Goal: Task Accomplishment & Management: Manage account settings

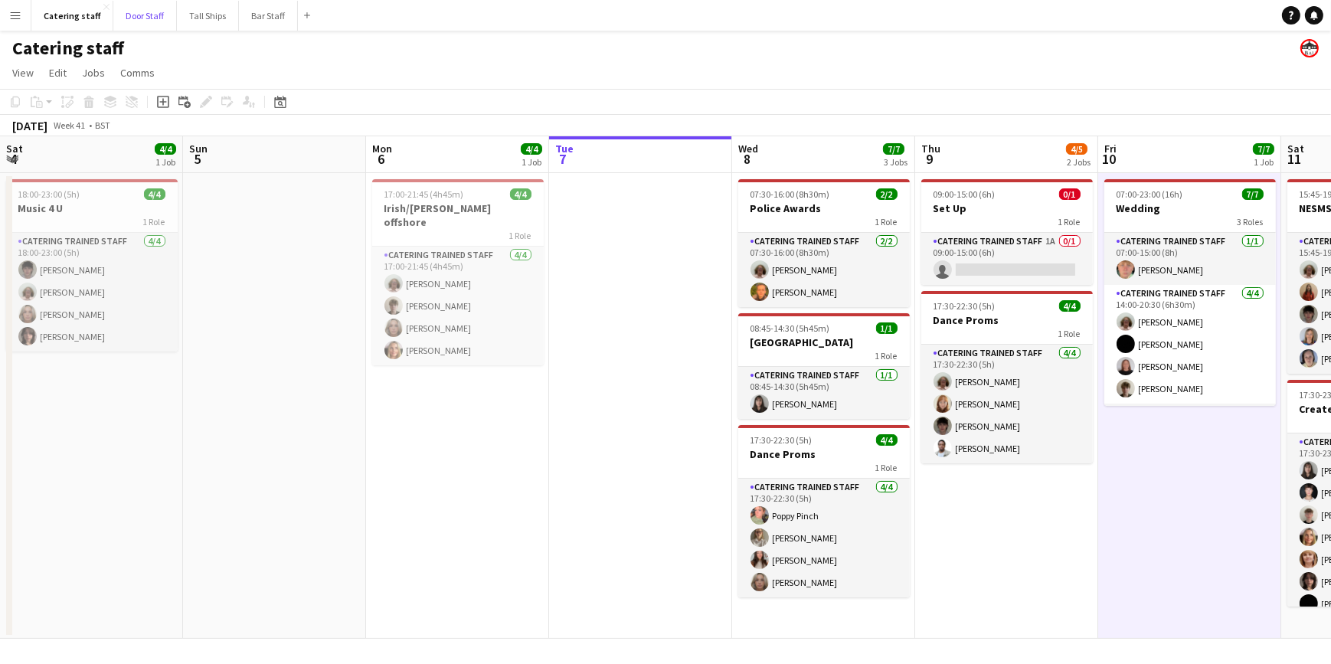
scroll to position [123, 0]
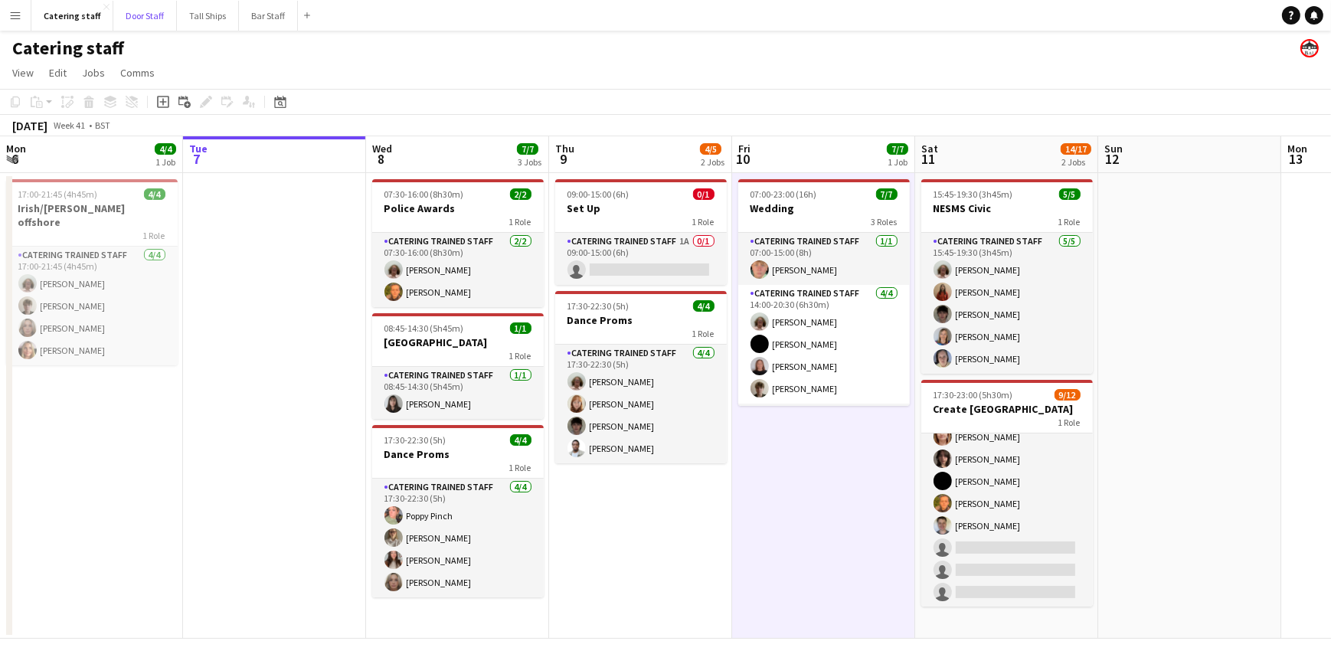
click at [128, 11] on button "Door Staff Close" at bounding box center [145, 16] width 64 height 30
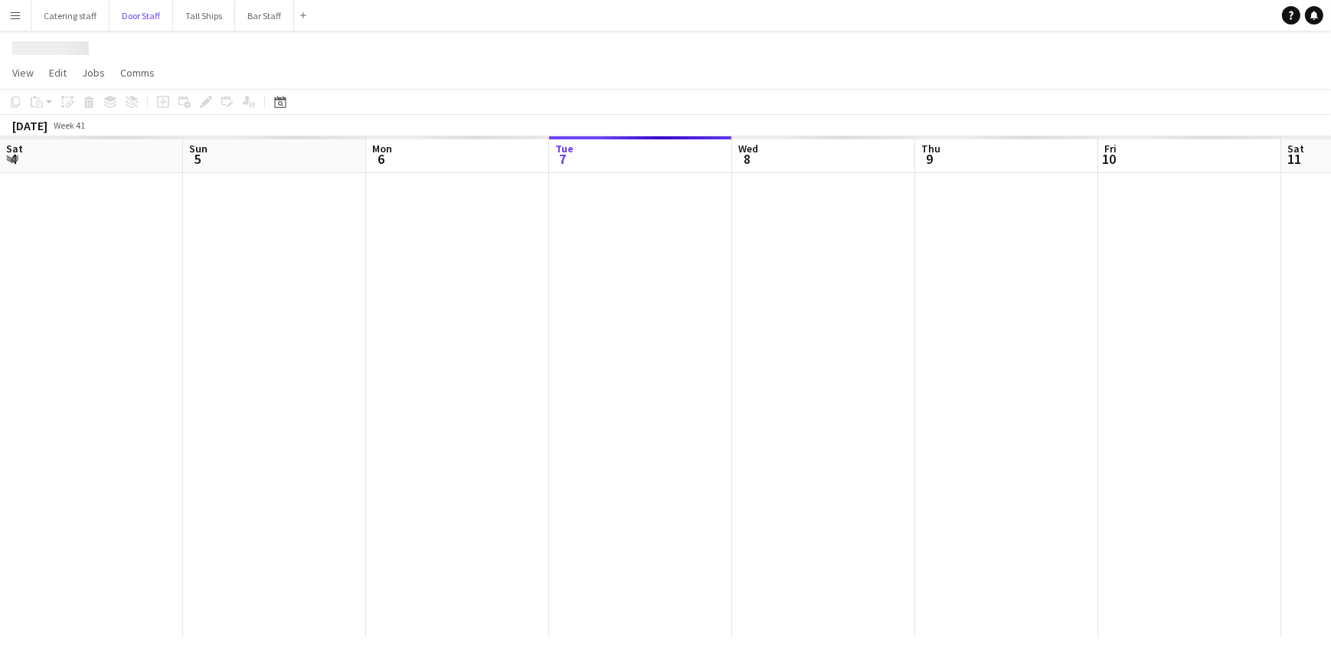
scroll to position [0, 366]
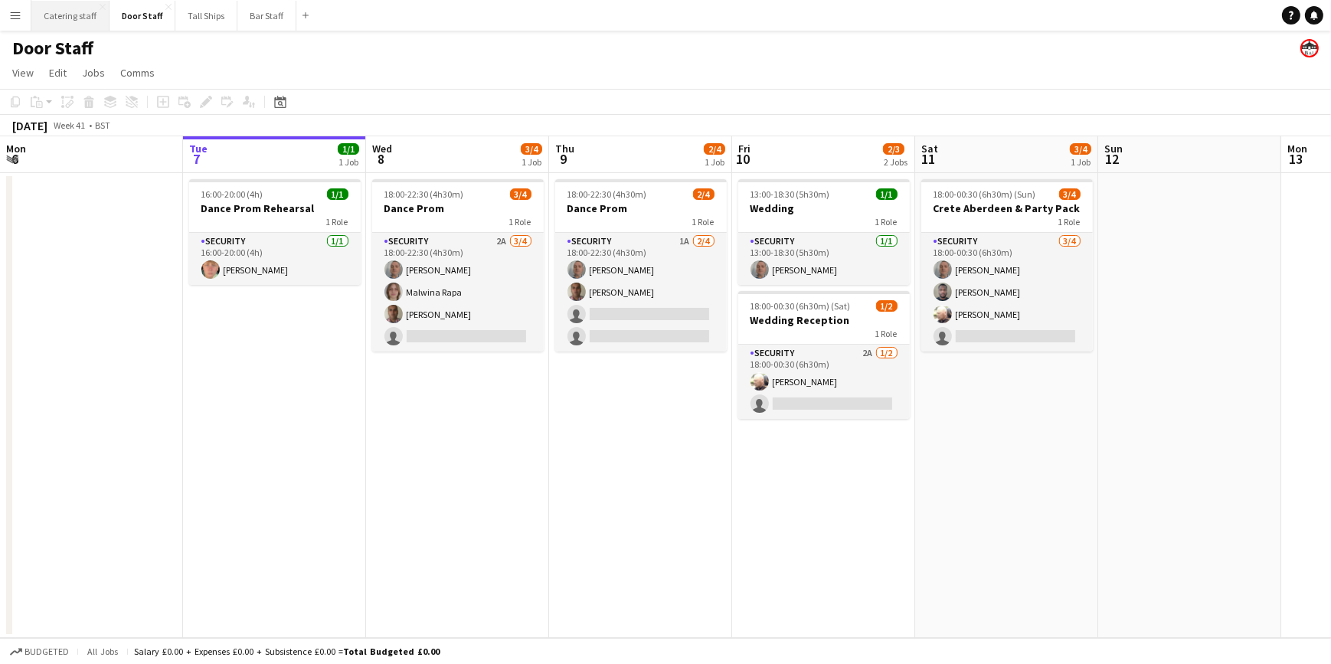
click at [54, 13] on button "Catering staff Close" at bounding box center [70, 16] width 78 height 30
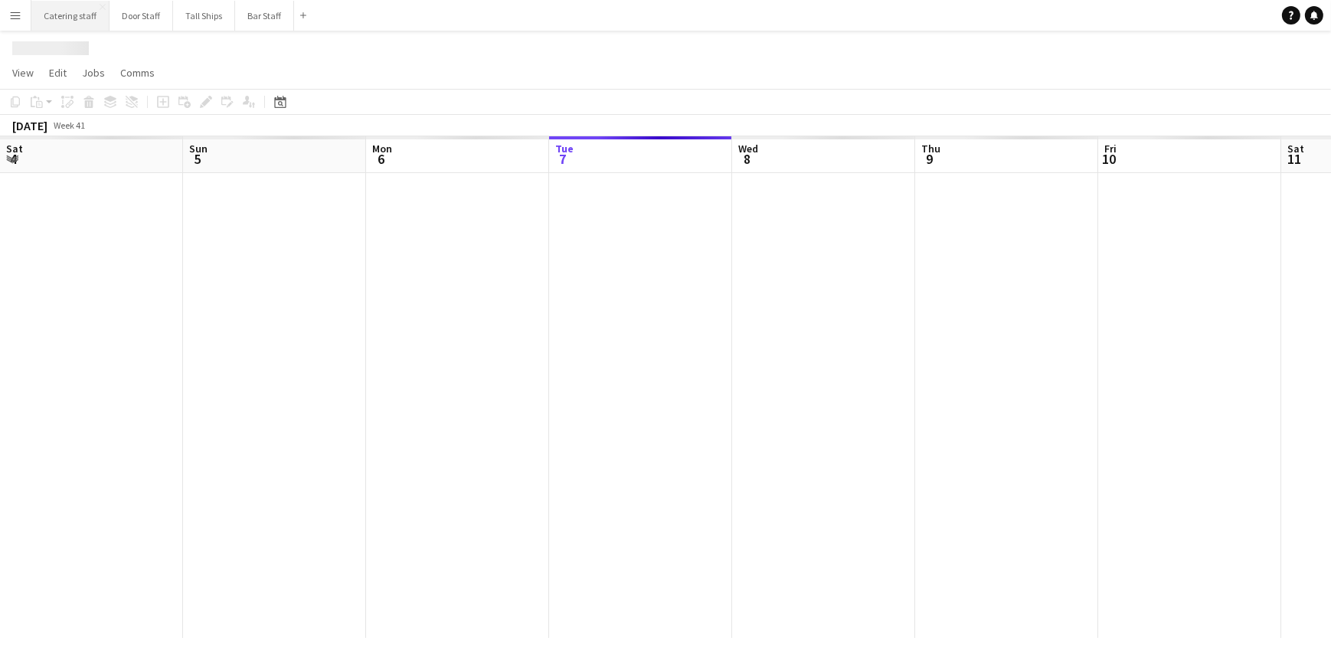
scroll to position [0, 366]
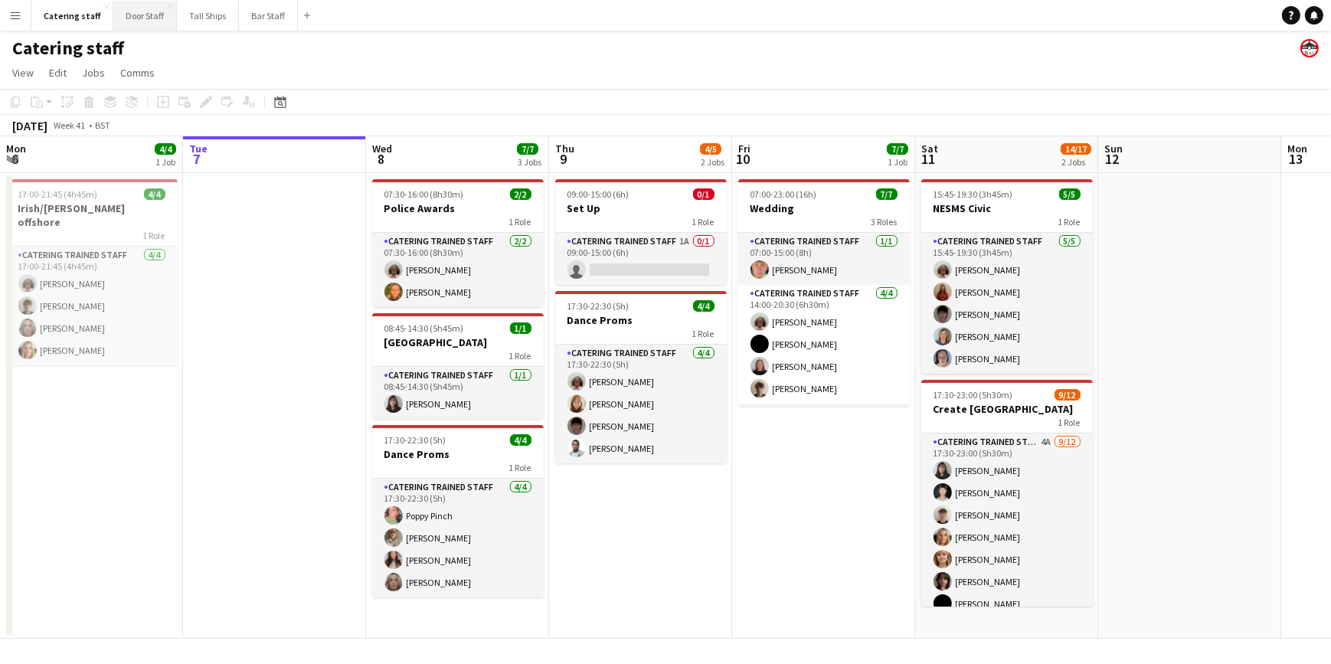
click at [148, 19] on button "Door Staff Close" at bounding box center [145, 16] width 64 height 30
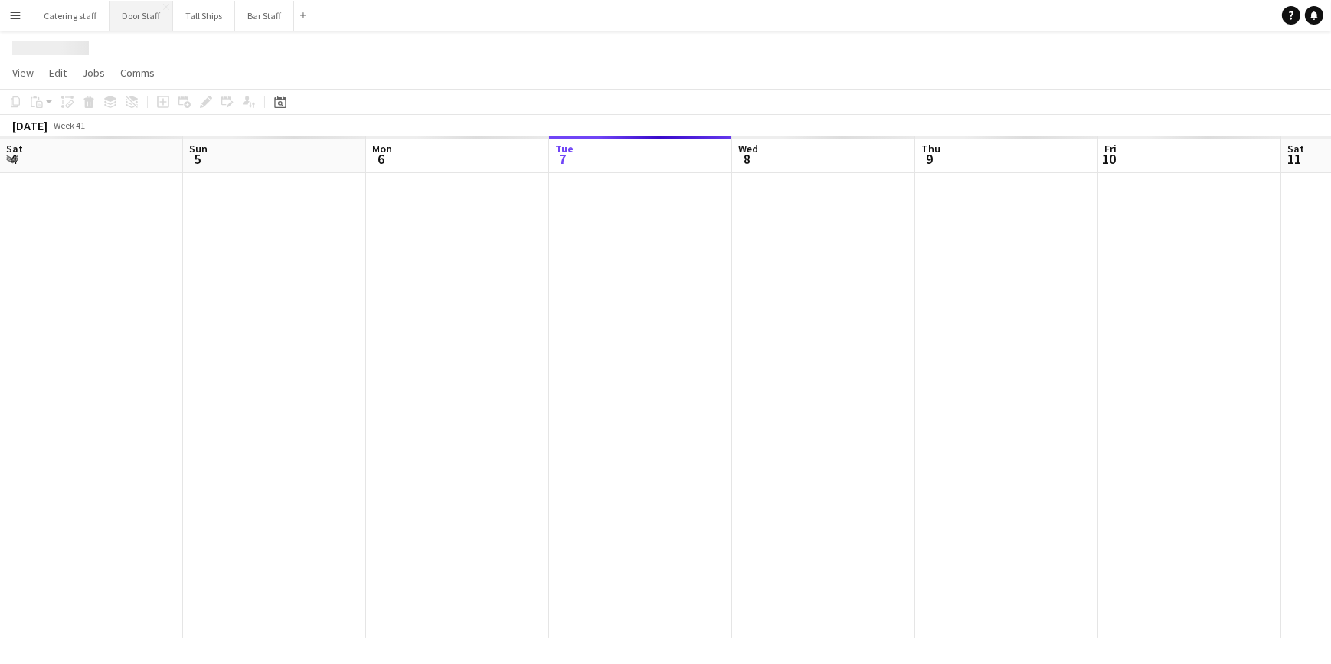
scroll to position [0, 366]
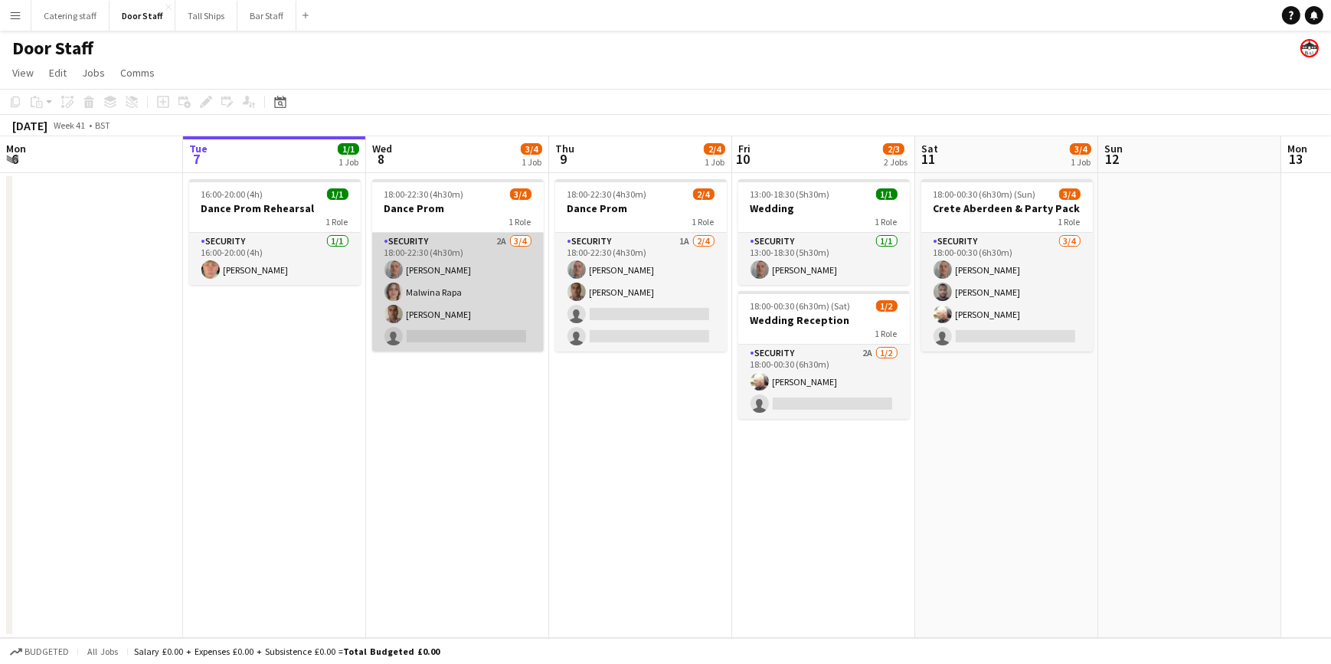
click at [448, 270] on app-card-role "Security 2A [DATE] 18:00-22:30 (4h30m) [PERSON_NAME] [PERSON_NAME] [PERSON_NAME…" at bounding box center [458, 292] width 172 height 119
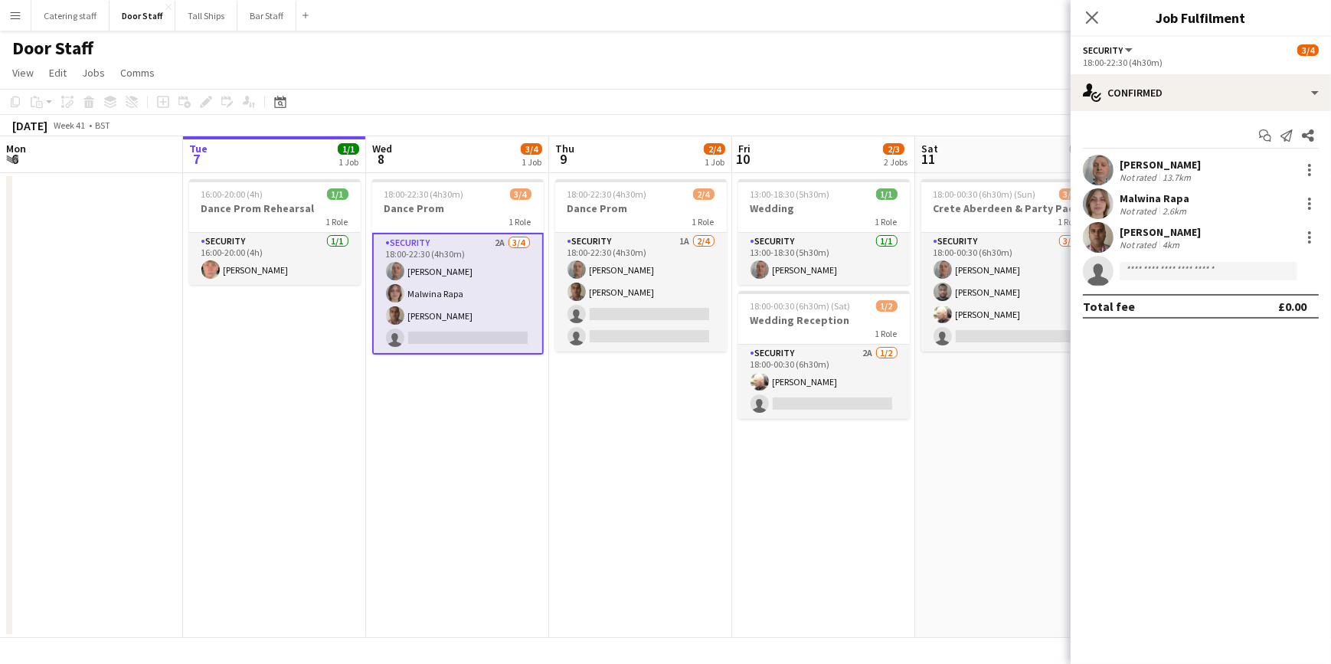
click at [1138, 165] on div "[PERSON_NAME]" at bounding box center [1160, 165] width 81 height 14
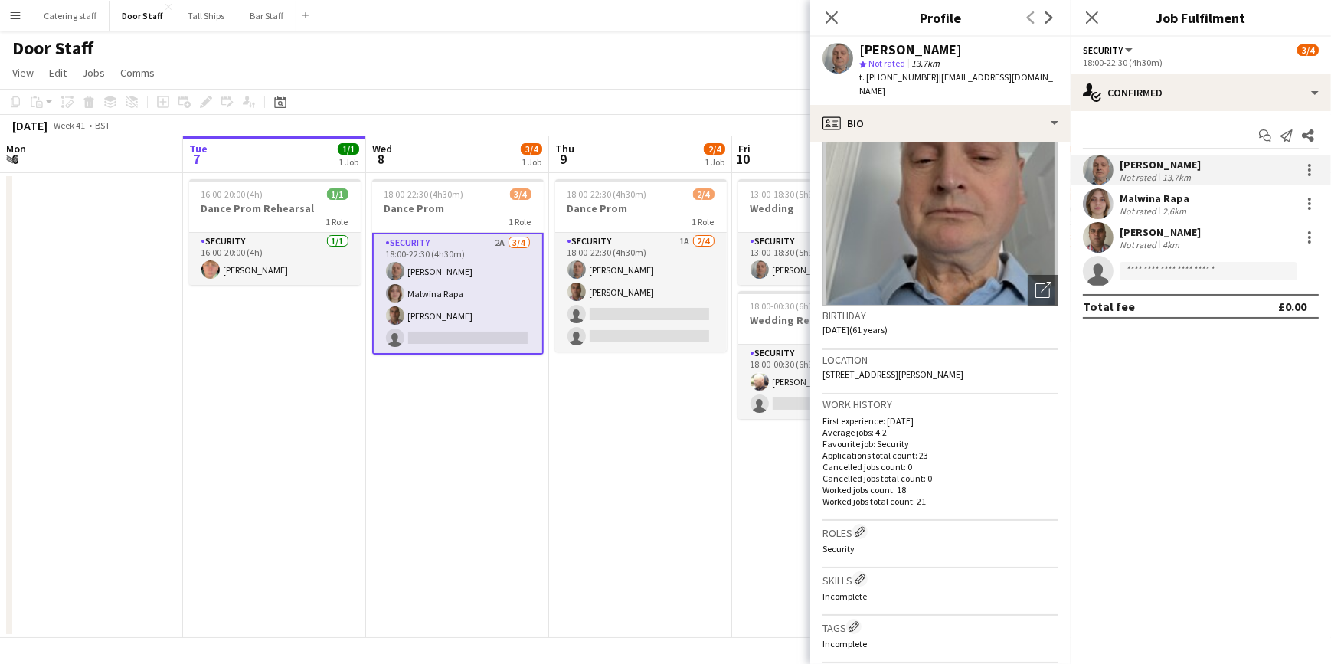
scroll to position [0, 0]
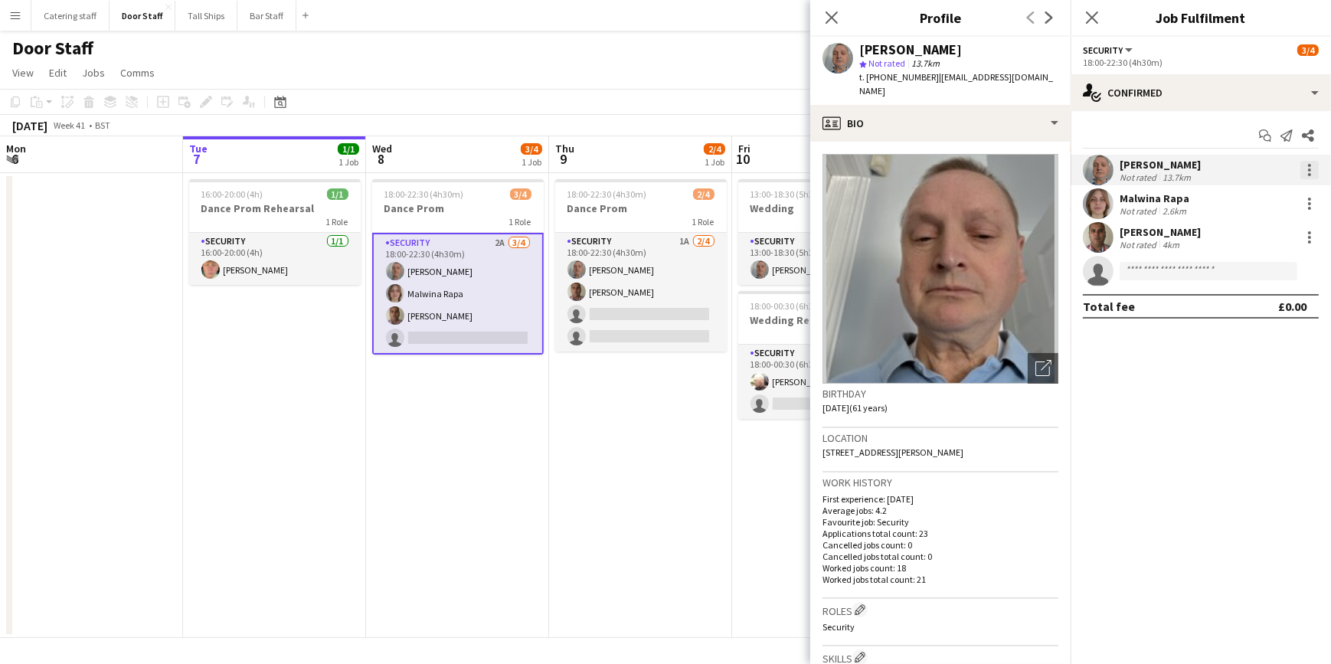
click at [1311, 164] on div at bounding box center [1309, 170] width 18 height 18
click at [1263, 336] on button "Remove" at bounding box center [1259, 345] width 119 height 37
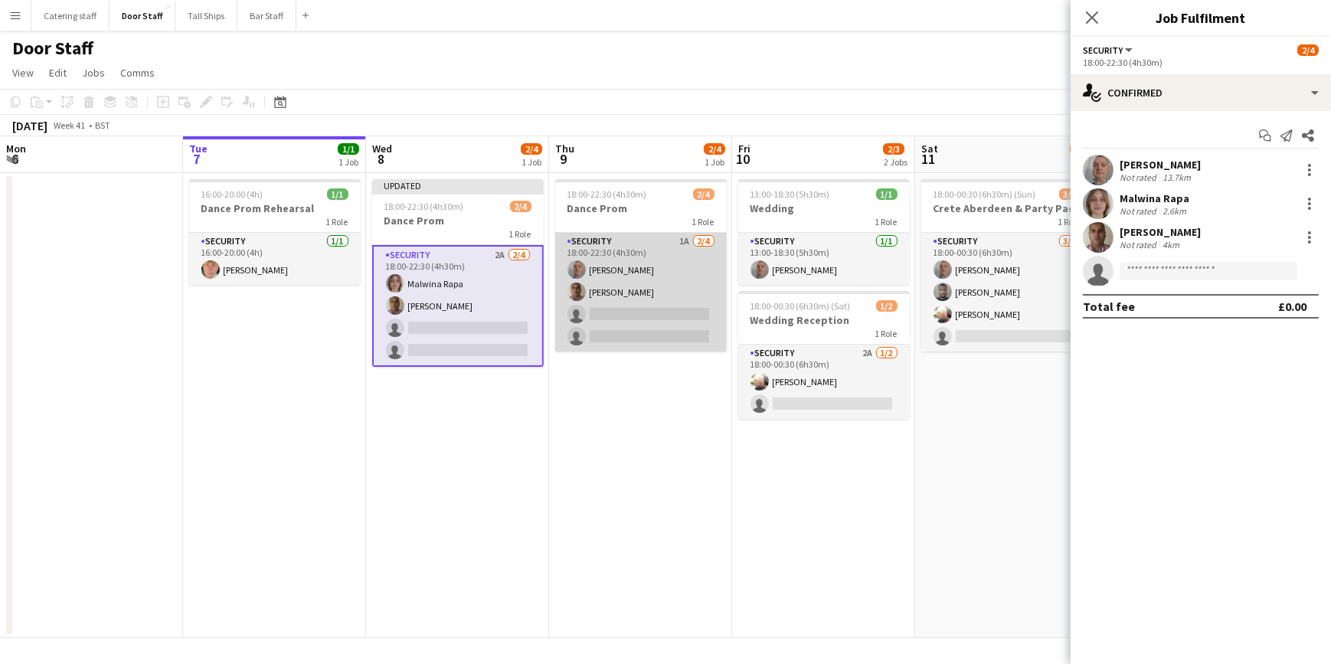
click at [644, 270] on app-card-role "Security 1A [DATE] 18:00-22:30 (4h30m) [PERSON_NAME] [PERSON_NAME] single-neutr…" at bounding box center [641, 292] width 172 height 119
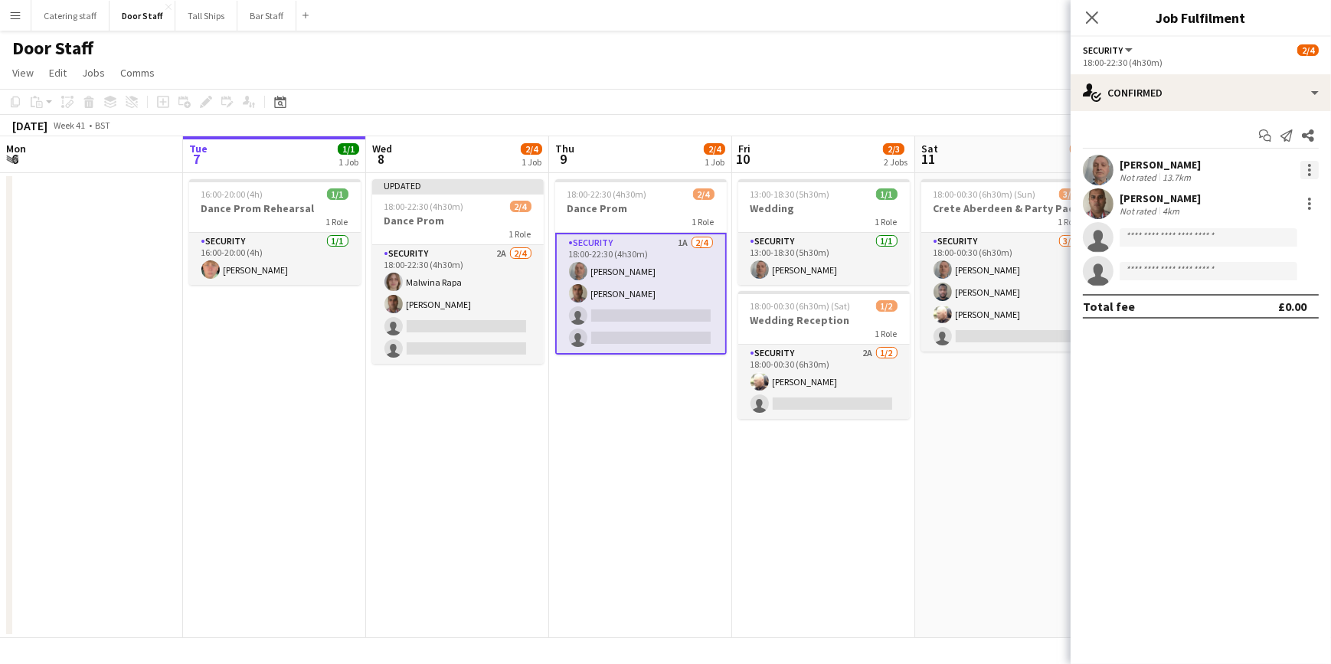
click at [1309, 173] on div at bounding box center [1309, 174] width 3 height 3
click at [1237, 351] on span "Remove" at bounding box center [1235, 344] width 46 height 13
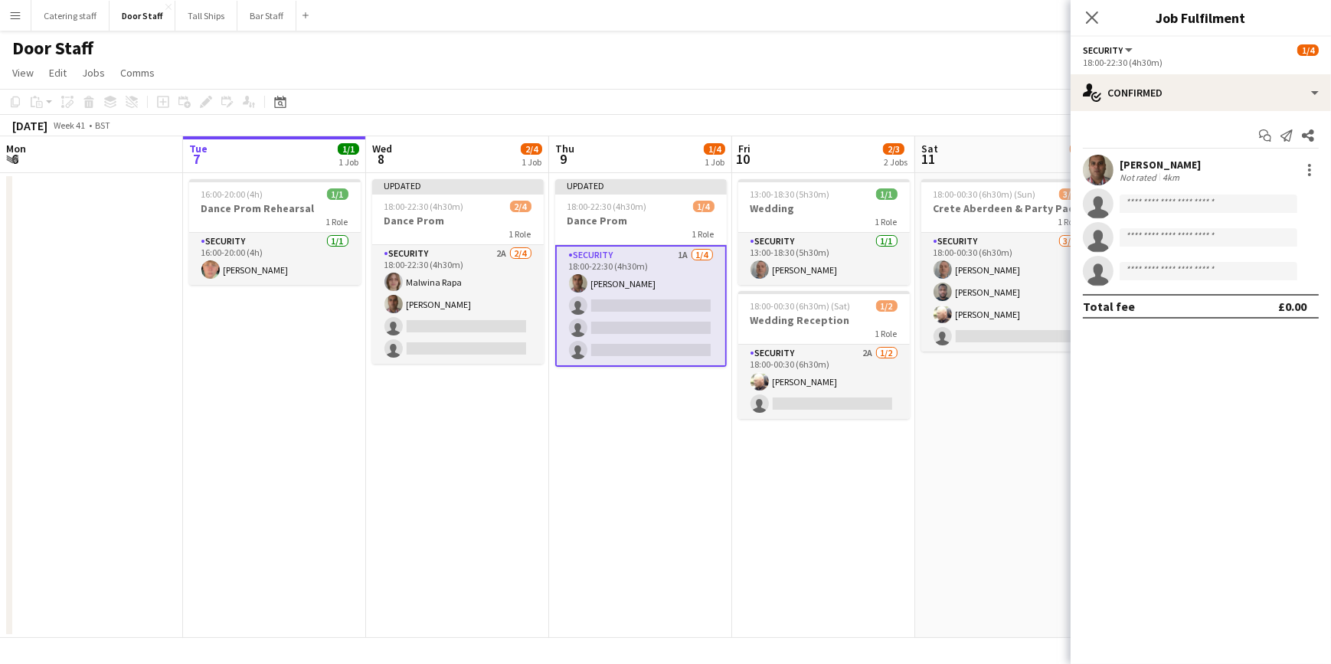
click at [980, 455] on app-date-cell "18:00-00:30 (6h30m) (Sun) 3/4 Crete Aberdeen & Party Pack 1 Role Security [DATE…" at bounding box center [1006, 405] width 183 height 465
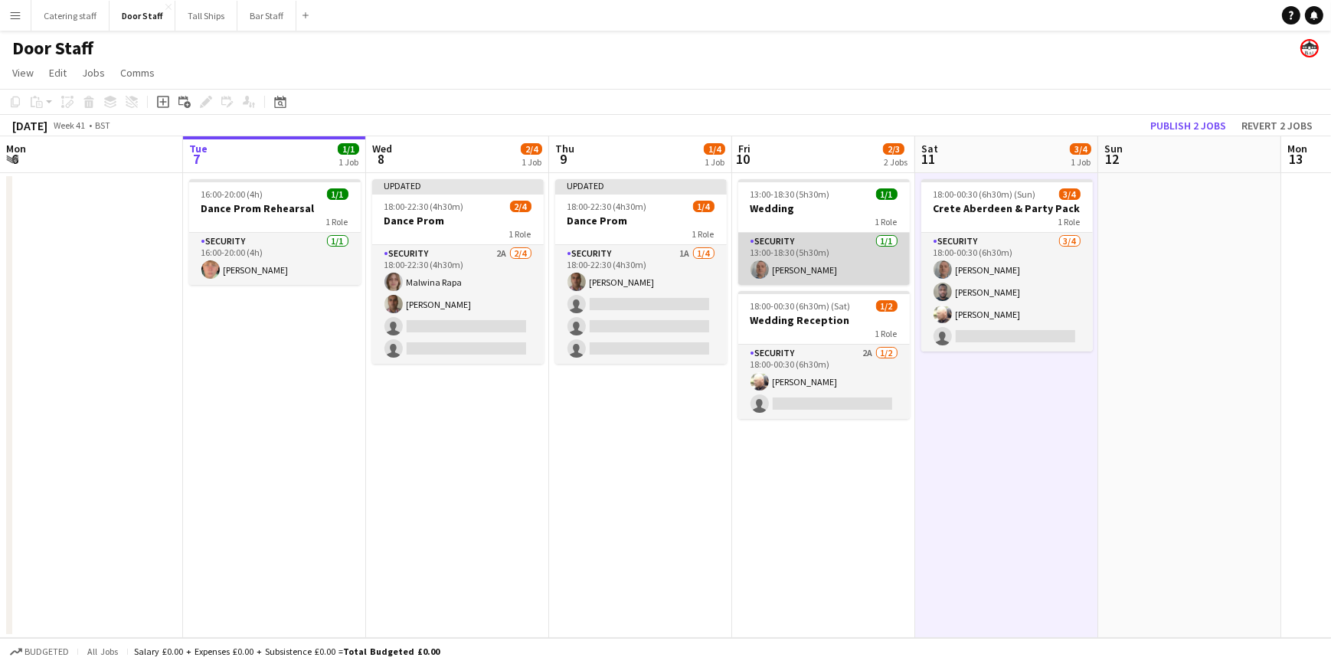
click at [801, 260] on app-card-role "Security [DATE] 13:00-18:30 (5h30m) [PERSON_NAME]" at bounding box center [824, 259] width 172 height 52
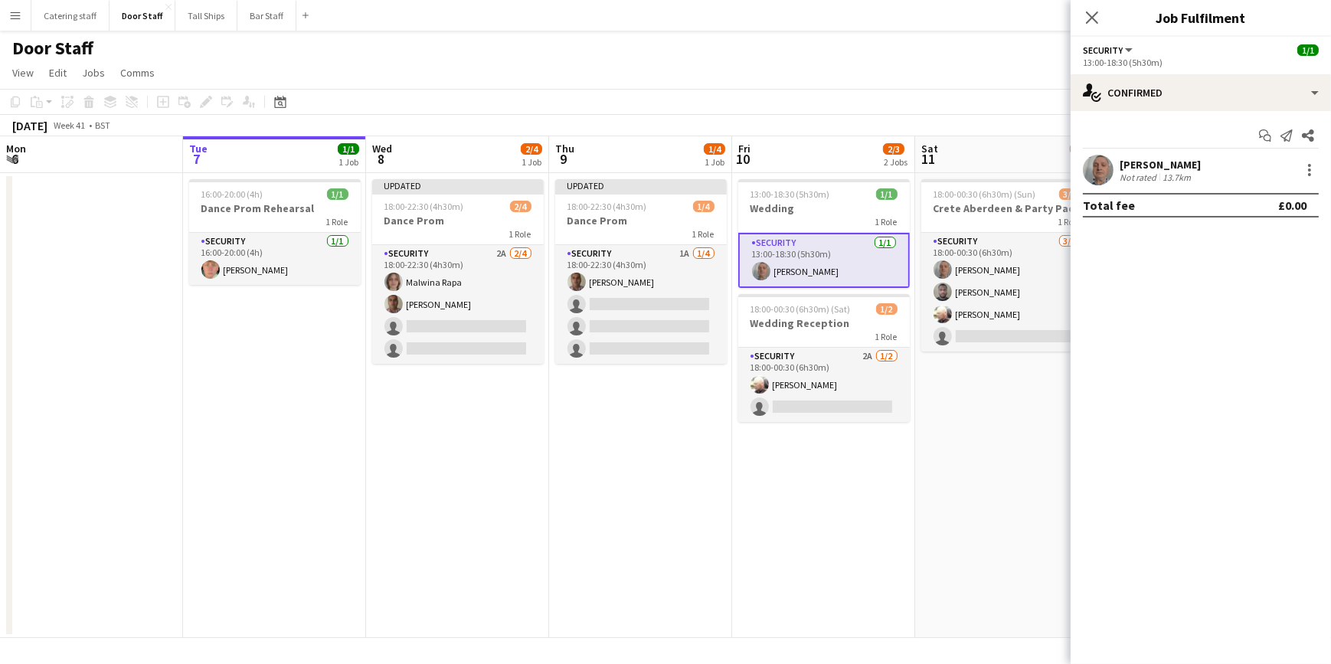
click at [1256, 167] on div "[PERSON_NAME] Not rated 13.7km" at bounding box center [1201, 170] width 260 height 31
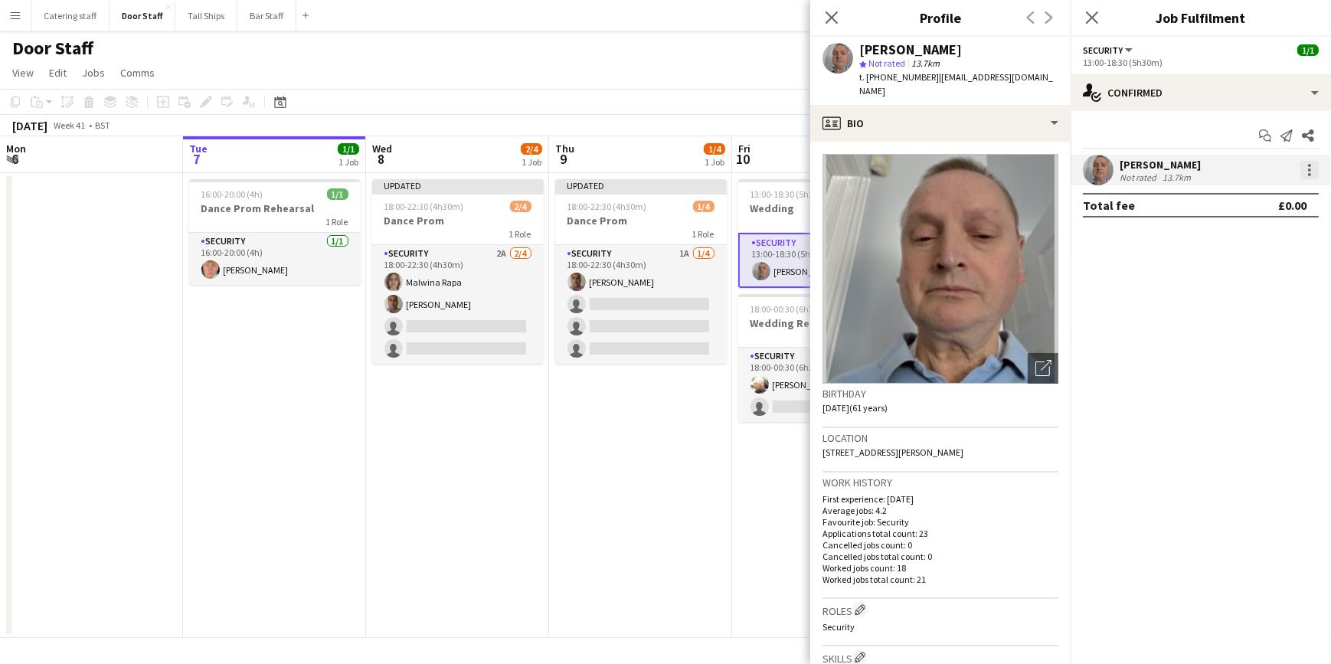
click at [1306, 172] on div at bounding box center [1309, 170] width 18 height 18
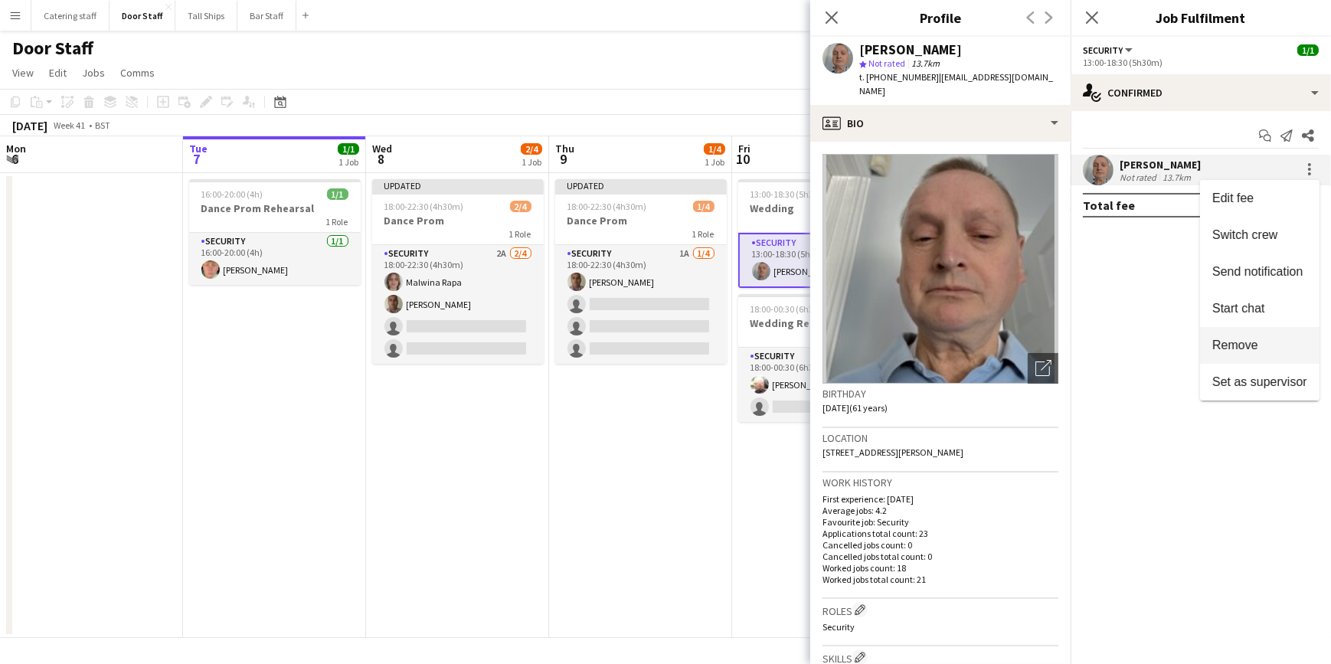
click at [1231, 335] on button "Remove" at bounding box center [1259, 345] width 119 height 37
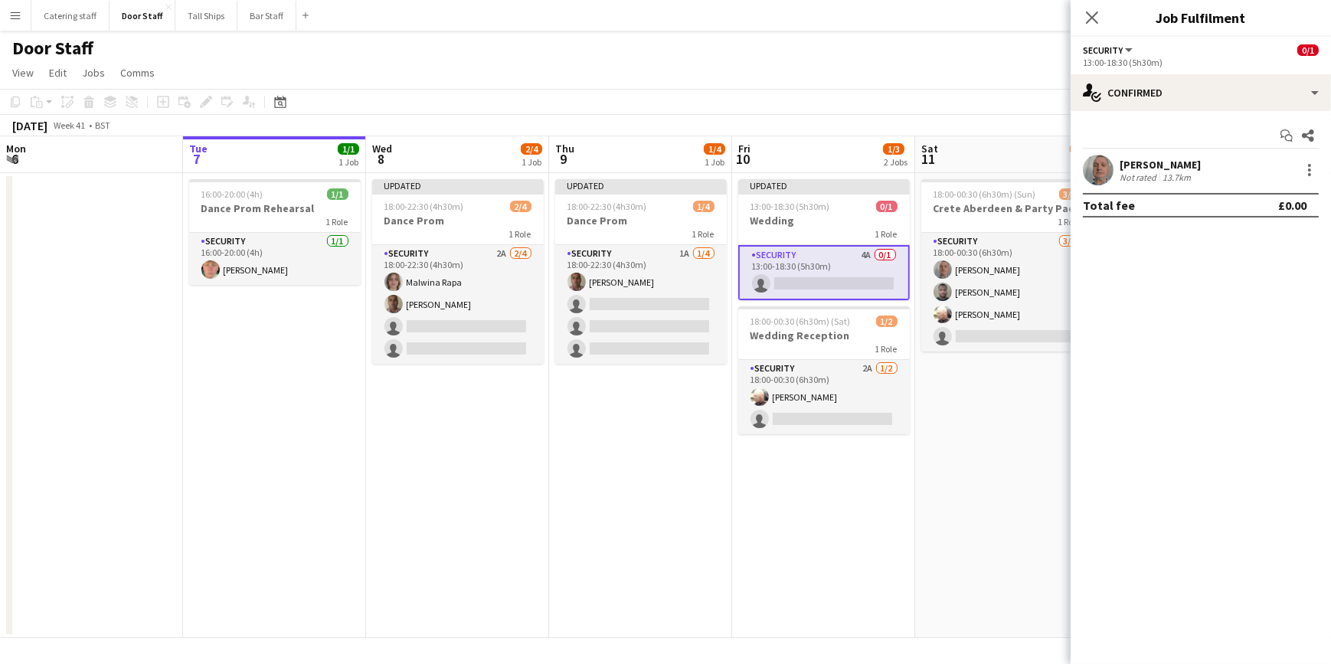
click at [956, 466] on app-date-cell "18:00-00:30 (6h30m) (Sun) 3/4 Crete Aberdeen & Party Pack 1 Role Security [DATE…" at bounding box center [1006, 405] width 183 height 465
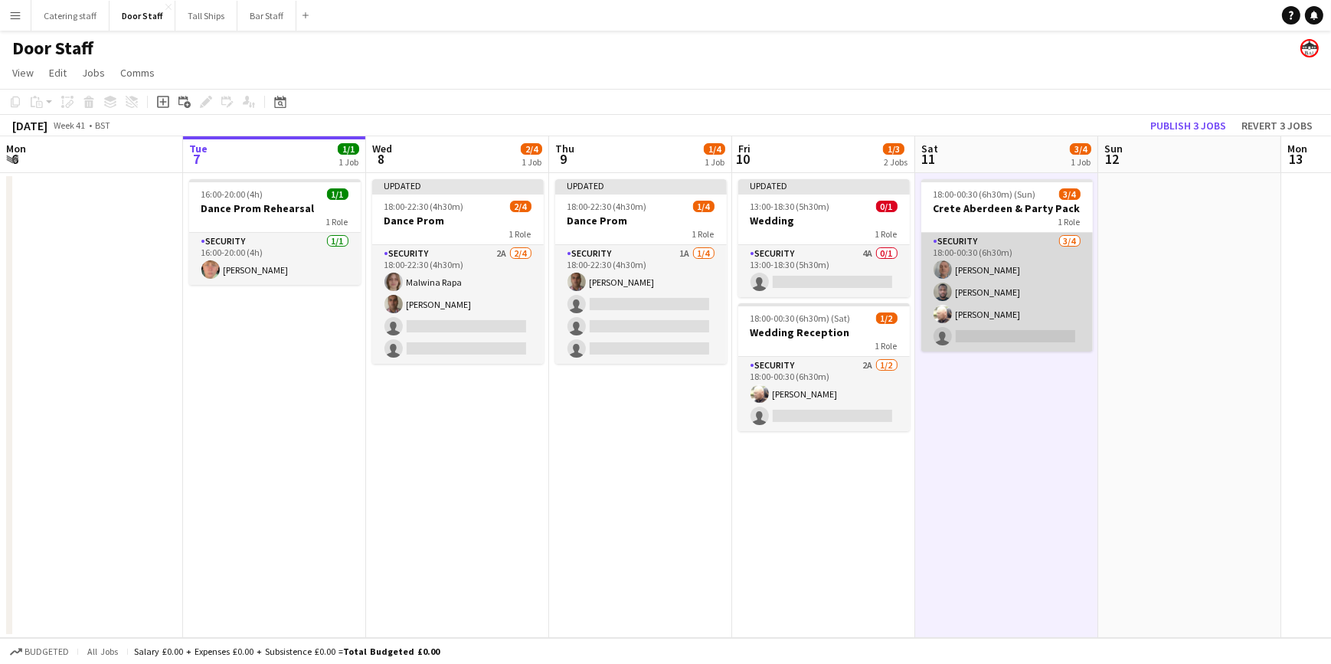
click at [996, 268] on app-card-role "Security [DATE] 18:00-00:30 (6h30m) [PERSON_NAME] [PERSON_NAME] [PERSON_NAME] s…" at bounding box center [1007, 292] width 172 height 119
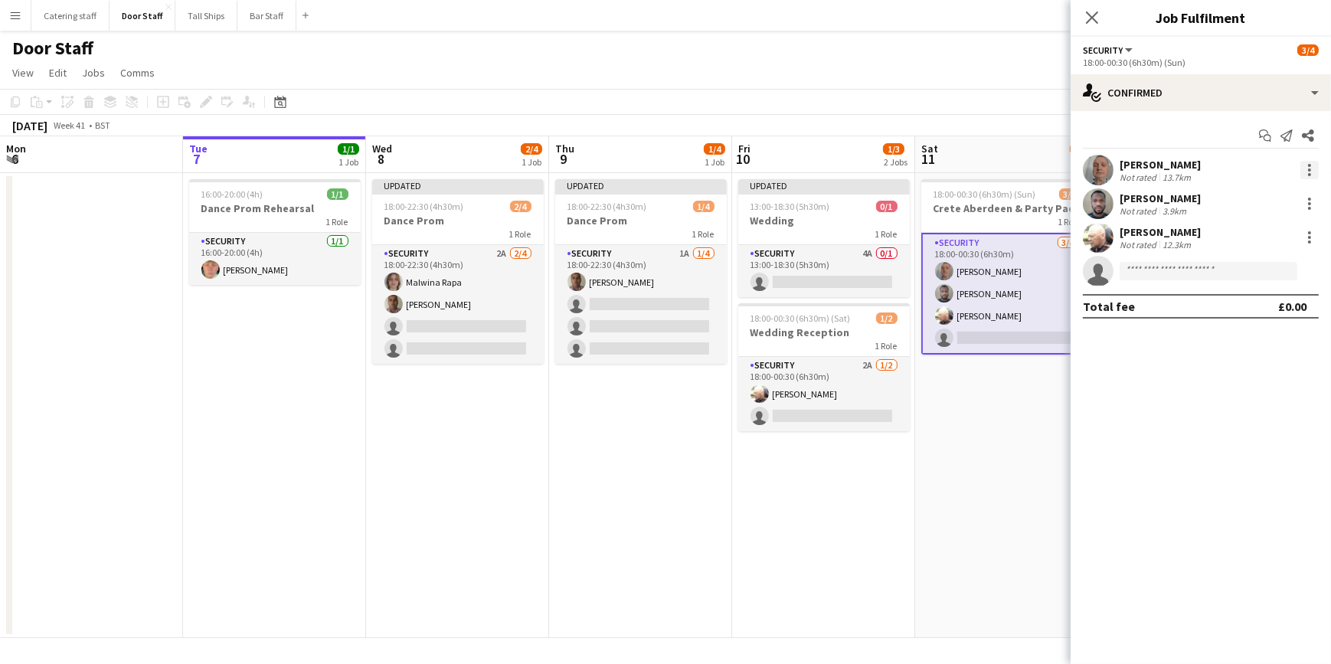
click at [1301, 173] on div at bounding box center [1309, 170] width 18 height 18
click at [1236, 334] on button "Remove" at bounding box center [1259, 345] width 119 height 37
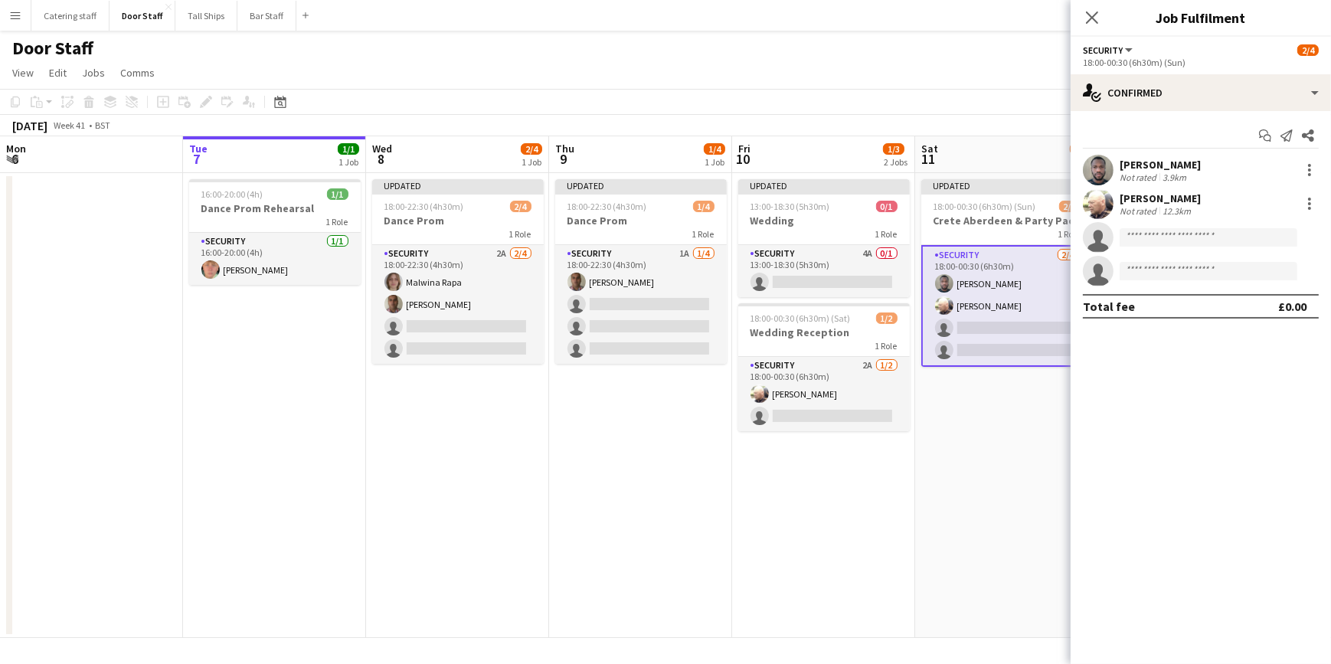
click at [1014, 416] on app-date-cell "Updated 18:00-00:30 (6h30m) (Sun) 2/4 Crete Aberdeen & Party Pack 1 Role Securi…" at bounding box center [1006, 405] width 183 height 465
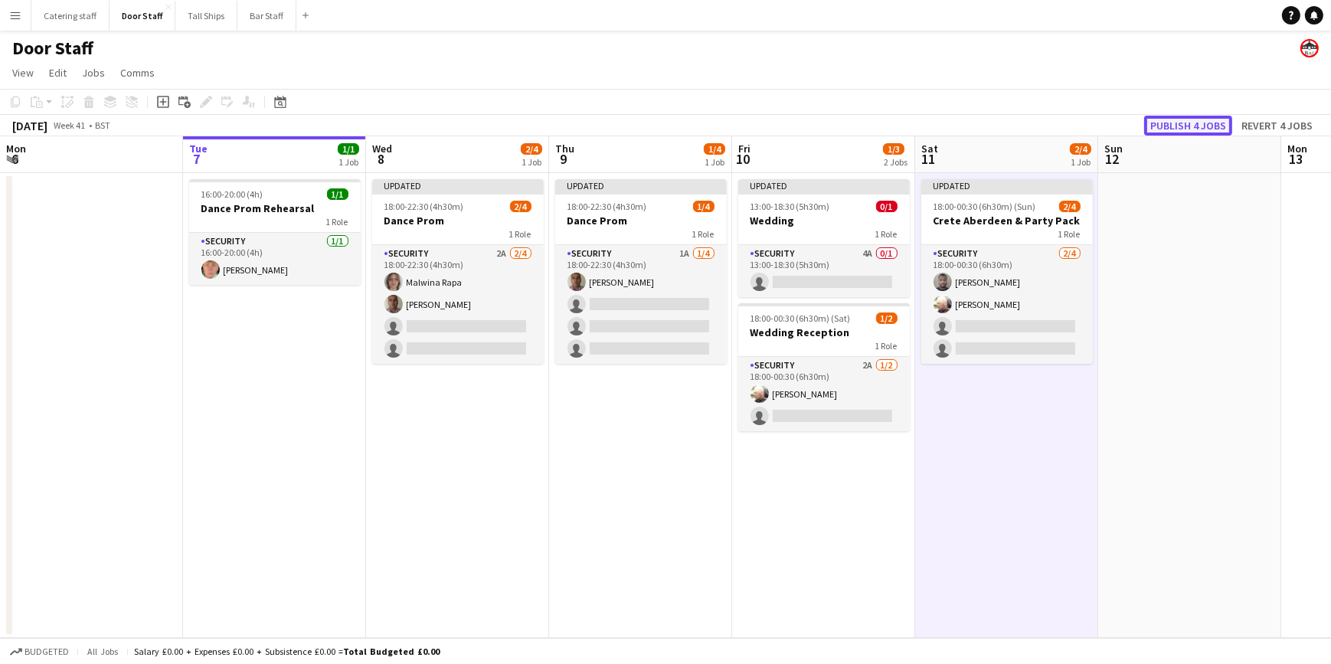
click at [1193, 122] on button "Publish 4 jobs" at bounding box center [1188, 126] width 88 height 20
